Goal: Check status: Check status

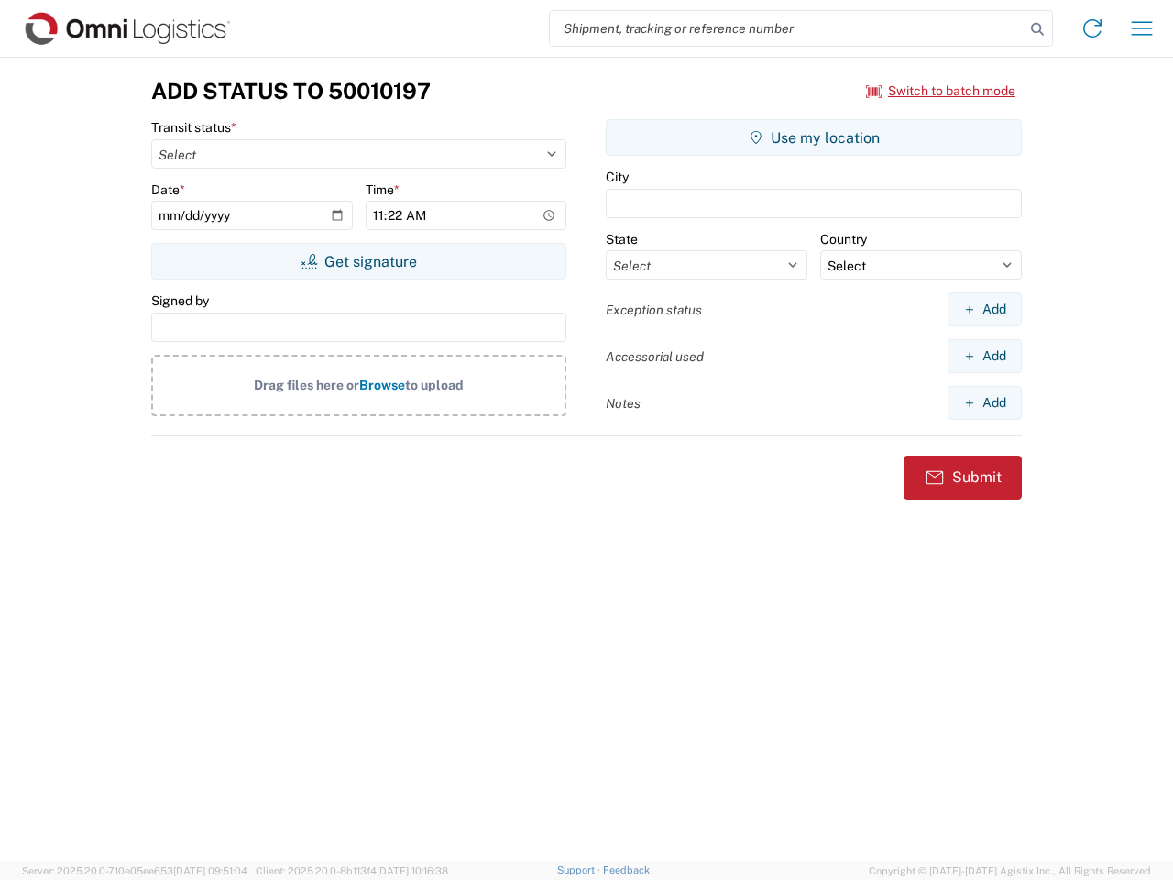
click at [787, 28] on input "search" at bounding box center [787, 28] width 475 height 35
click at [1038, 29] on icon at bounding box center [1038, 30] width 26 height 26
click at [1093, 28] on icon at bounding box center [1092, 28] width 29 height 29
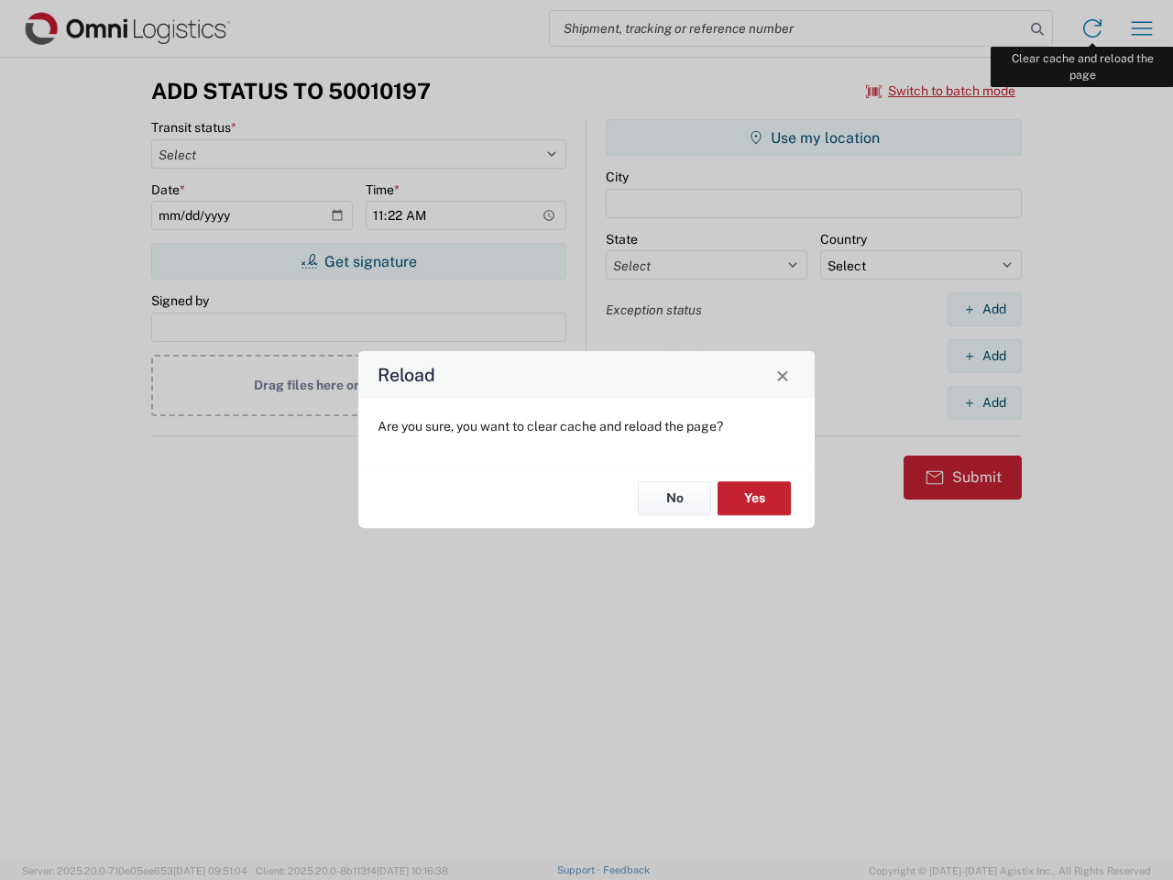
click at [1142, 28] on div "Reload Are you sure, you want to clear cache and reload the page? No Yes" at bounding box center [586, 440] width 1173 height 880
click at [941, 91] on div "Reload Are you sure, you want to clear cache and reload the page? No Yes" at bounding box center [586, 440] width 1173 height 880
click at [358, 261] on div "Reload Are you sure, you want to clear cache and reload the page? No Yes" at bounding box center [586, 440] width 1173 height 880
click at [814, 138] on div "Reload Are you sure, you want to clear cache and reload the page? No Yes" at bounding box center [586, 440] width 1173 height 880
click at [985, 309] on div "Reload Are you sure, you want to clear cache and reload the page? No Yes" at bounding box center [586, 440] width 1173 height 880
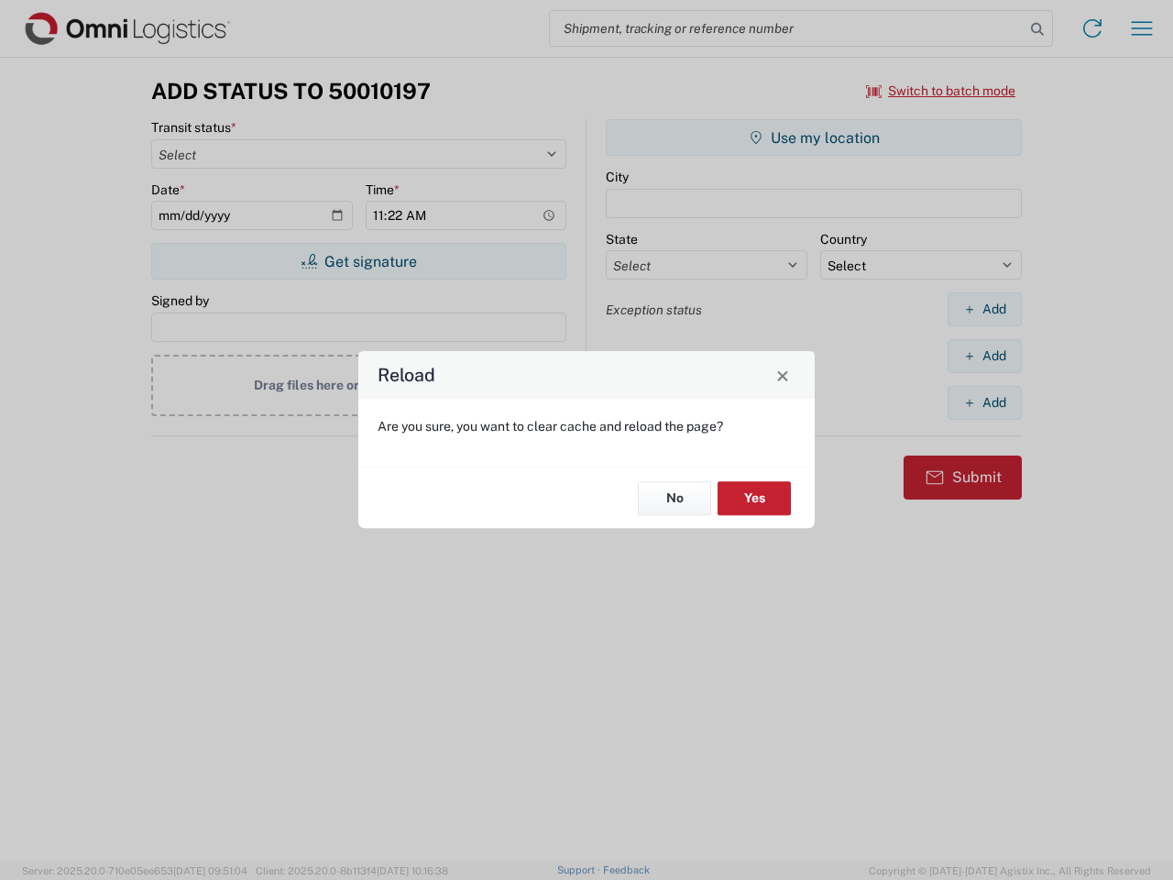
click at [985, 356] on div "Reload Are you sure, you want to clear cache and reload the page? No Yes" at bounding box center [586, 440] width 1173 height 880
click at [985, 402] on div "Reload Are you sure, you want to clear cache and reload the page? No Yes" at bounding box center [586, 440] width 1173 height 880
